Goal: Task Accomplishment & Management: Manage account settings

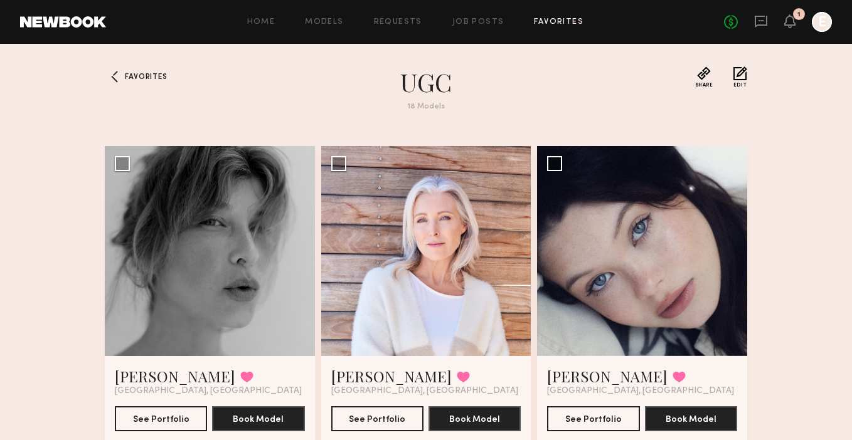
scroll to position [385, 0]
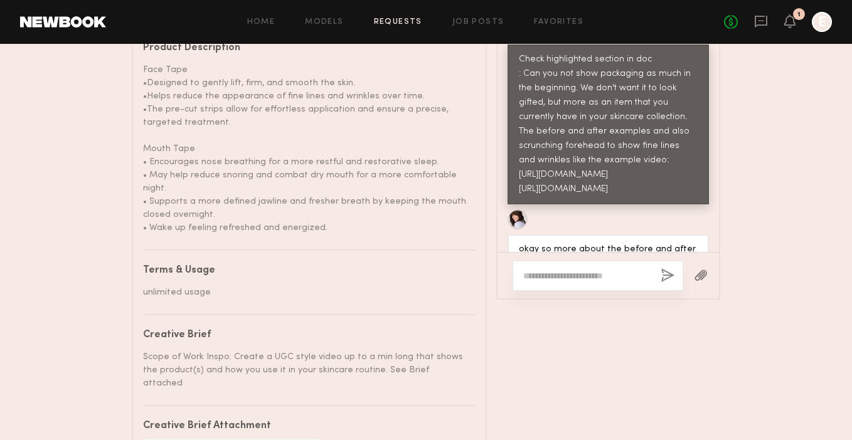
scroll to position [1260, 0]
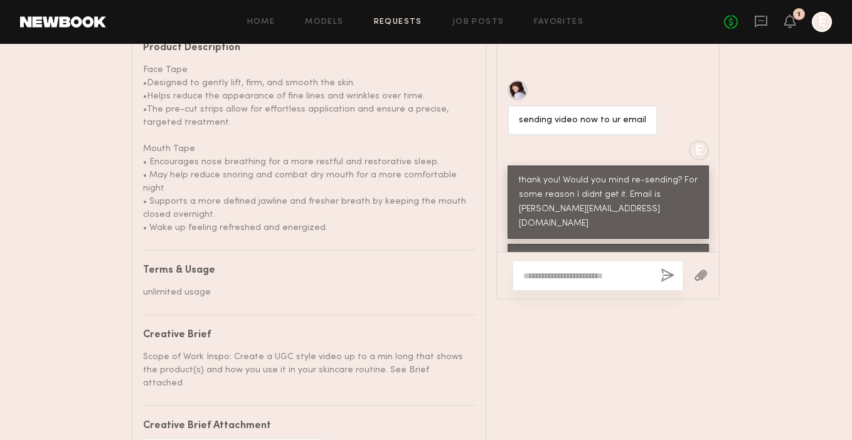
click at [802, 16] on div "1" at bounding box center [799, 14] width 12 height 12
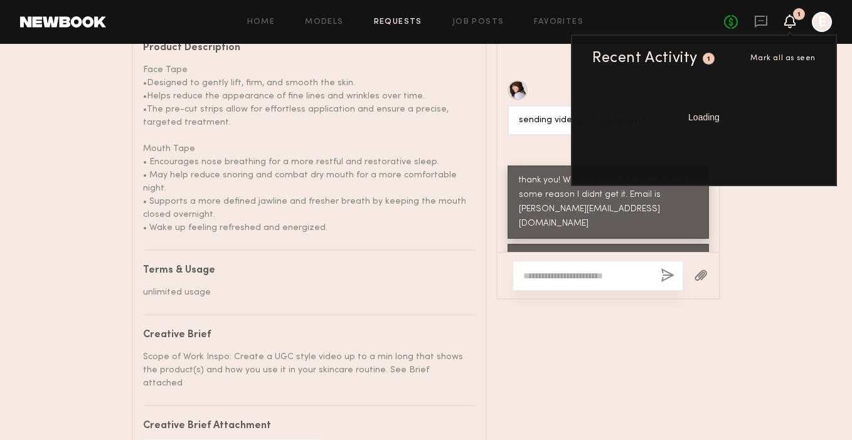
click at [802, 16] on div "1" at bounding box center [799, 14] width 12 height 12
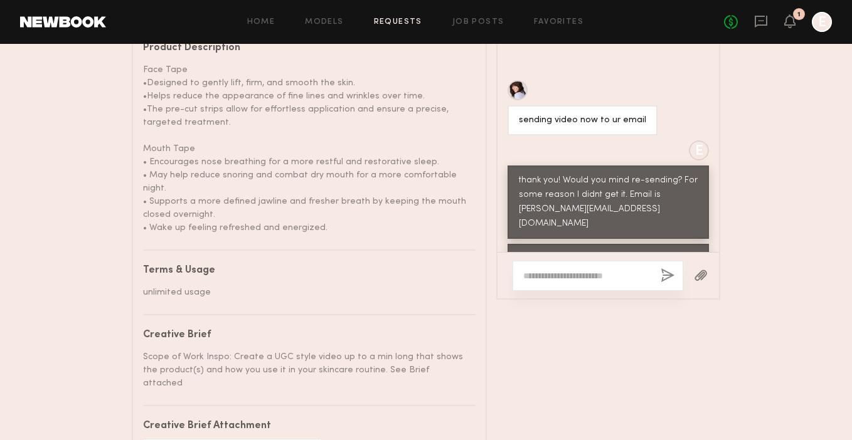
click at [75, 11] on header "Home Models Requests Job Posts Favorites Sign Out No fees up to $5,000 1 E" at bounding box center [426, 22] width 852 height 44
click at [75, 18] on link at bounding box center [63, 21] width 86 height 11
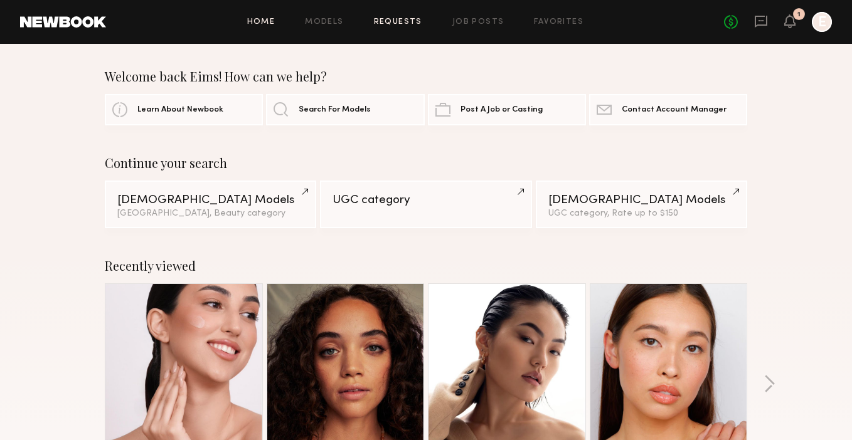
click at [413, 19] on link "Requests" at bounding box center [398, 22] width 48 height 8
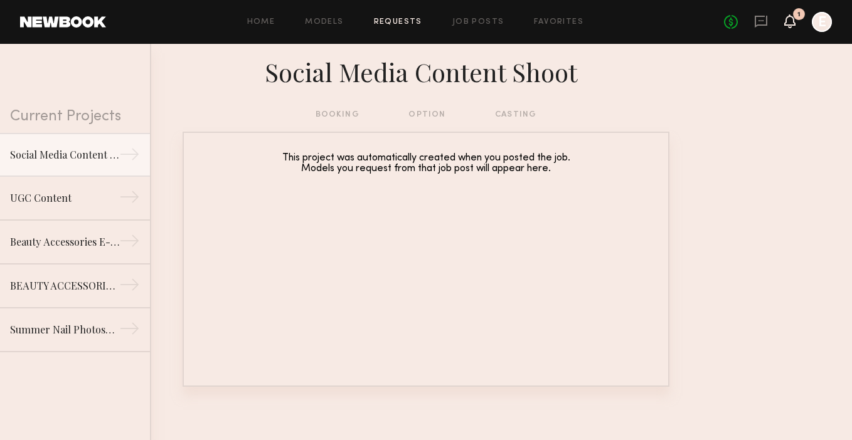
click at [792, 27] on icon at bounding box center [789, 21] width 11 height 14
